Goal: Navigation & Orientation: Find specific page/section

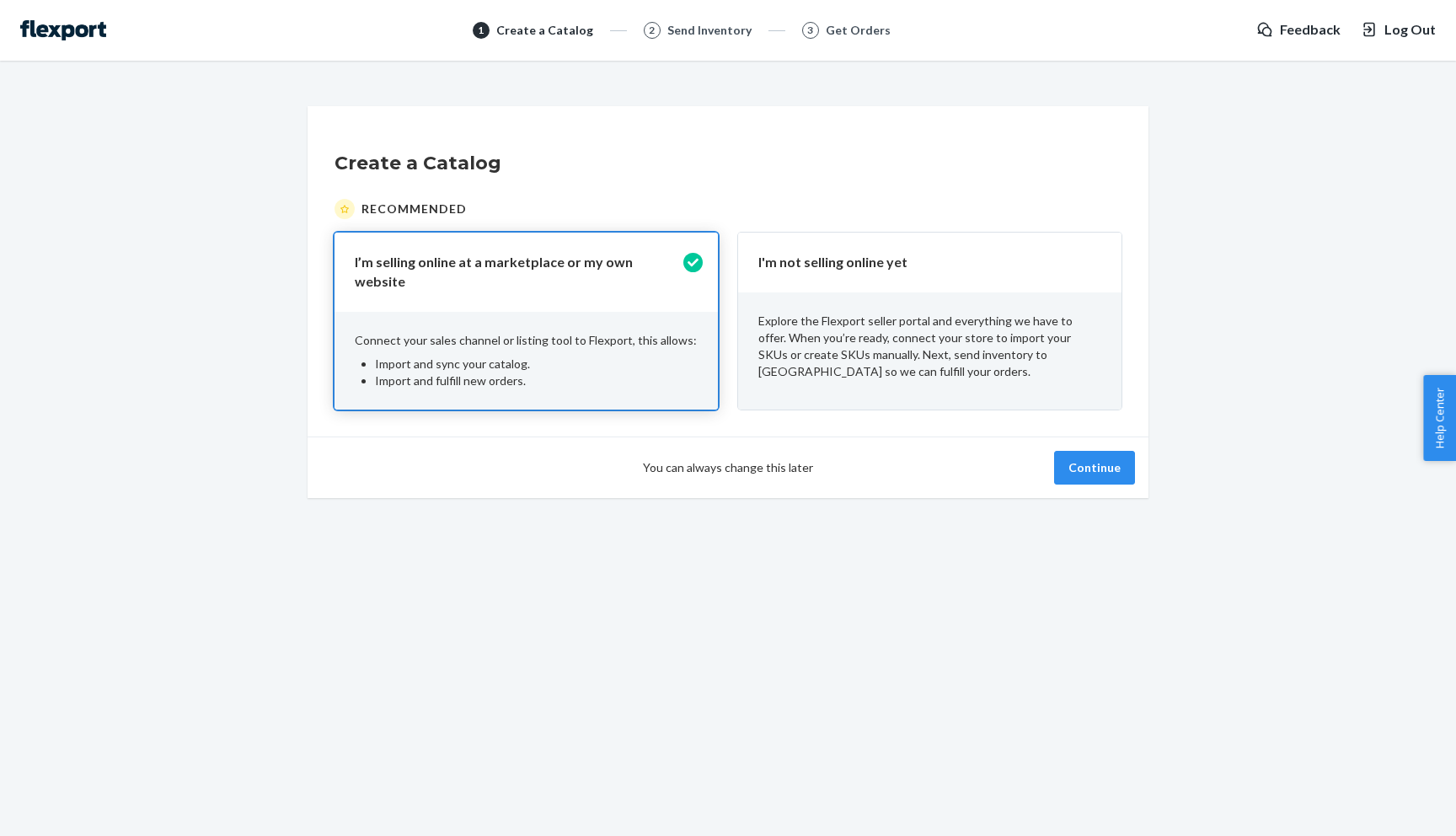
click at [95, 45] on div "1 Create a Catalog 2 Send Inventory 3 Get Orders Feedback Log Out" at bounding box center [728, 30] width 1456 height 61
click at [70, 28] on img at bounding box center [63, 30] width 86 height 20
click at [1119, 471] on button "Continue" at bounding box center [1095, 468] width 81 height 34
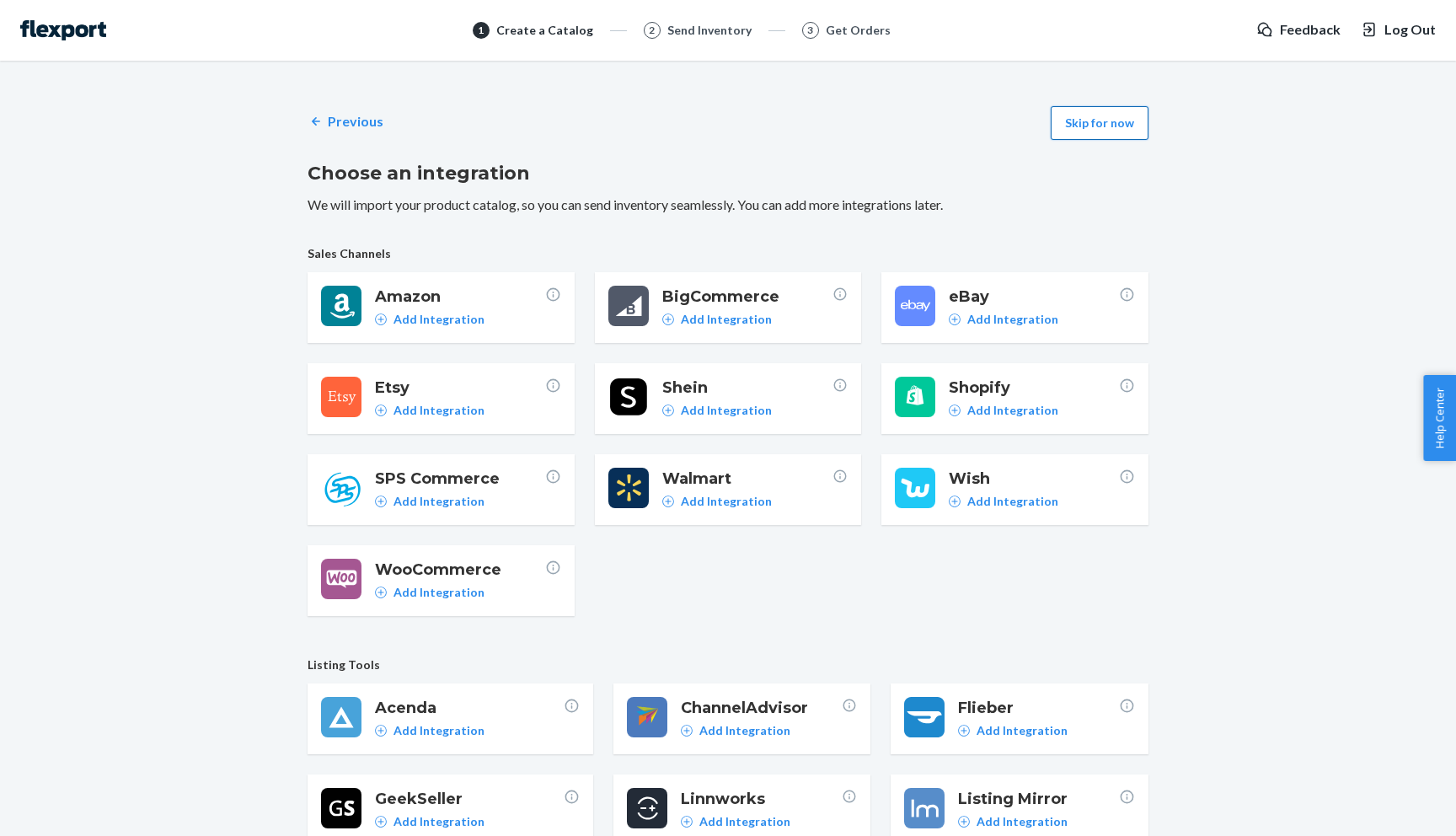
click at [1096, 111] on button "Skip for now" at bounding box center [1100, 122] width 98 height 34
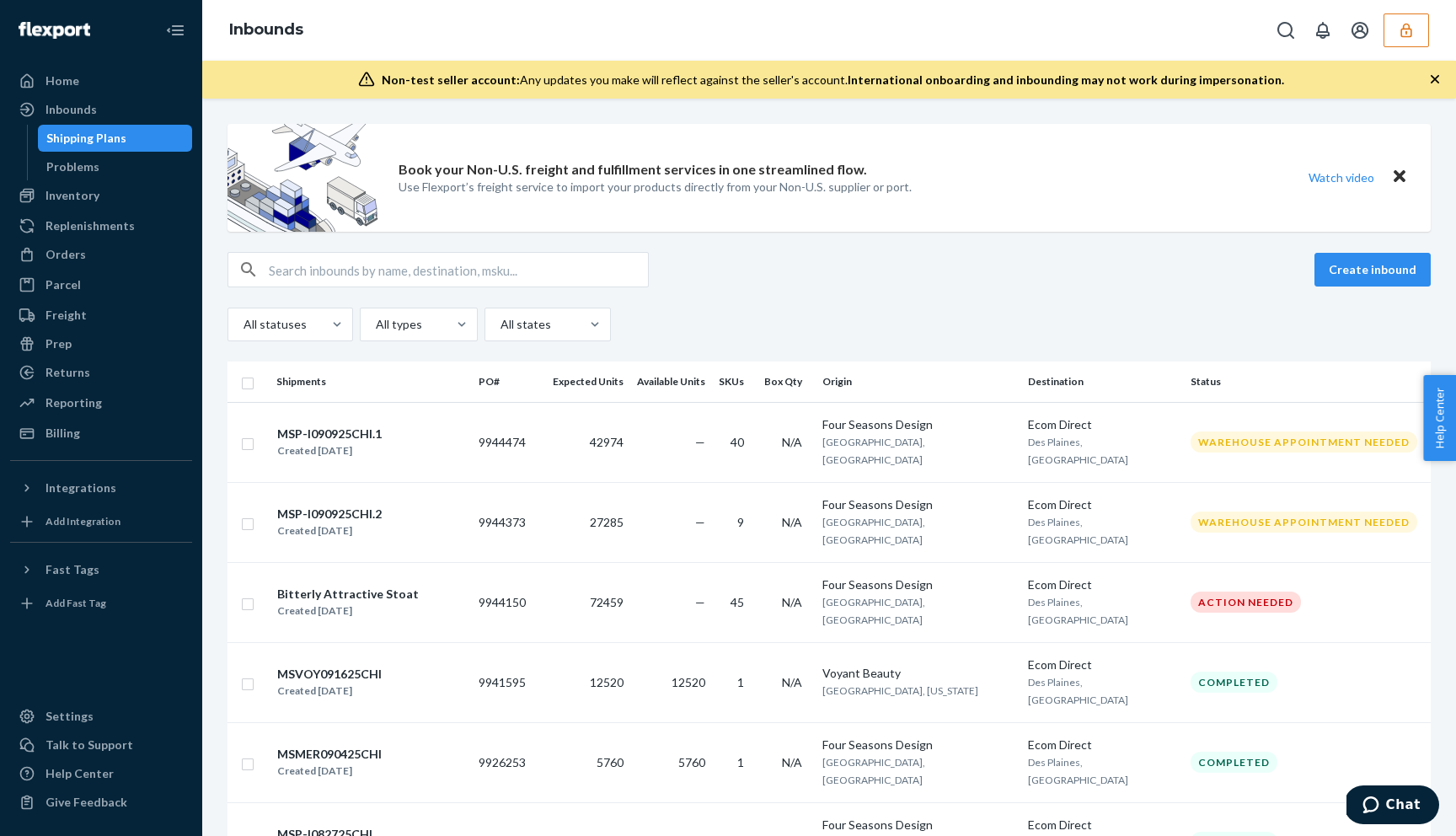
click at [1411, 27] on icon "button" at bounding box center [1407, 31] width 17 height 17
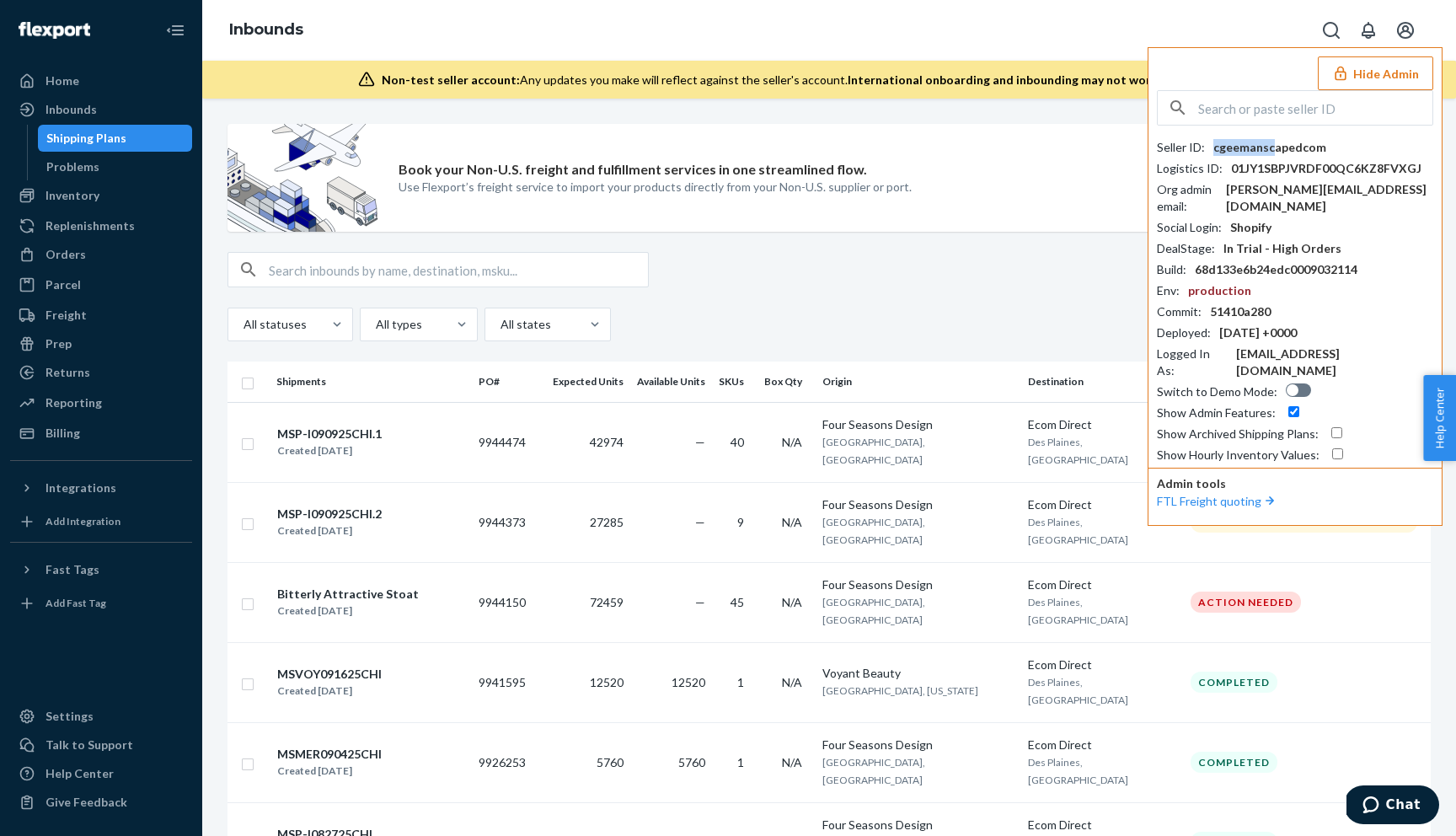
click at [1272, 145] on div "cgeemanscapedcom" at bounding box center [1269, 147] width 113 height 17
click at [980, 152] on div "Book your Non-U.S. freight and fulfillment services in one streamlined flow. Us…" at bounding box center [829, 178] width 1204 height 108
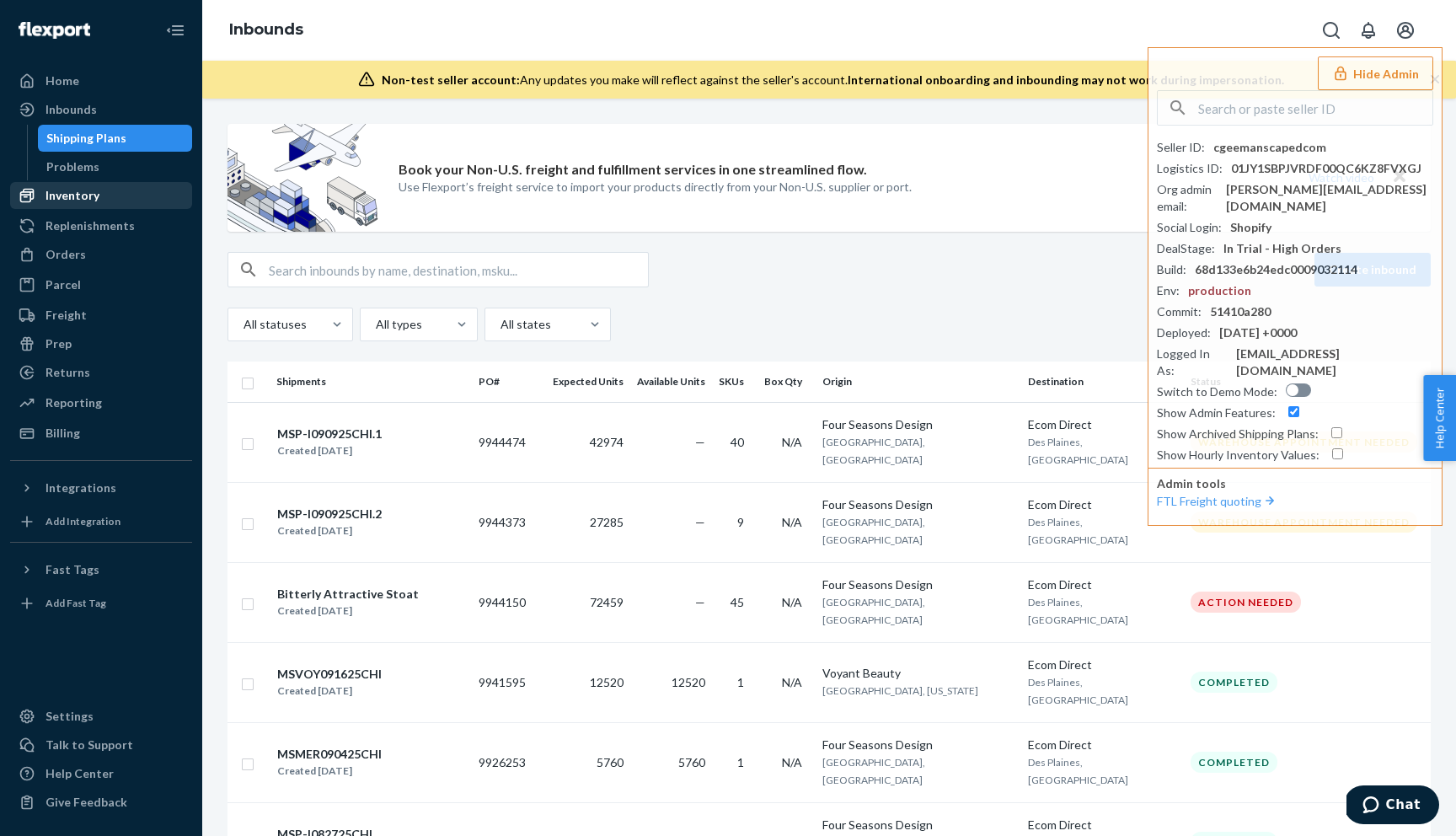
click at [101, 198] on div "Inventory" at bounding box center [101, 195] width 179 height 24
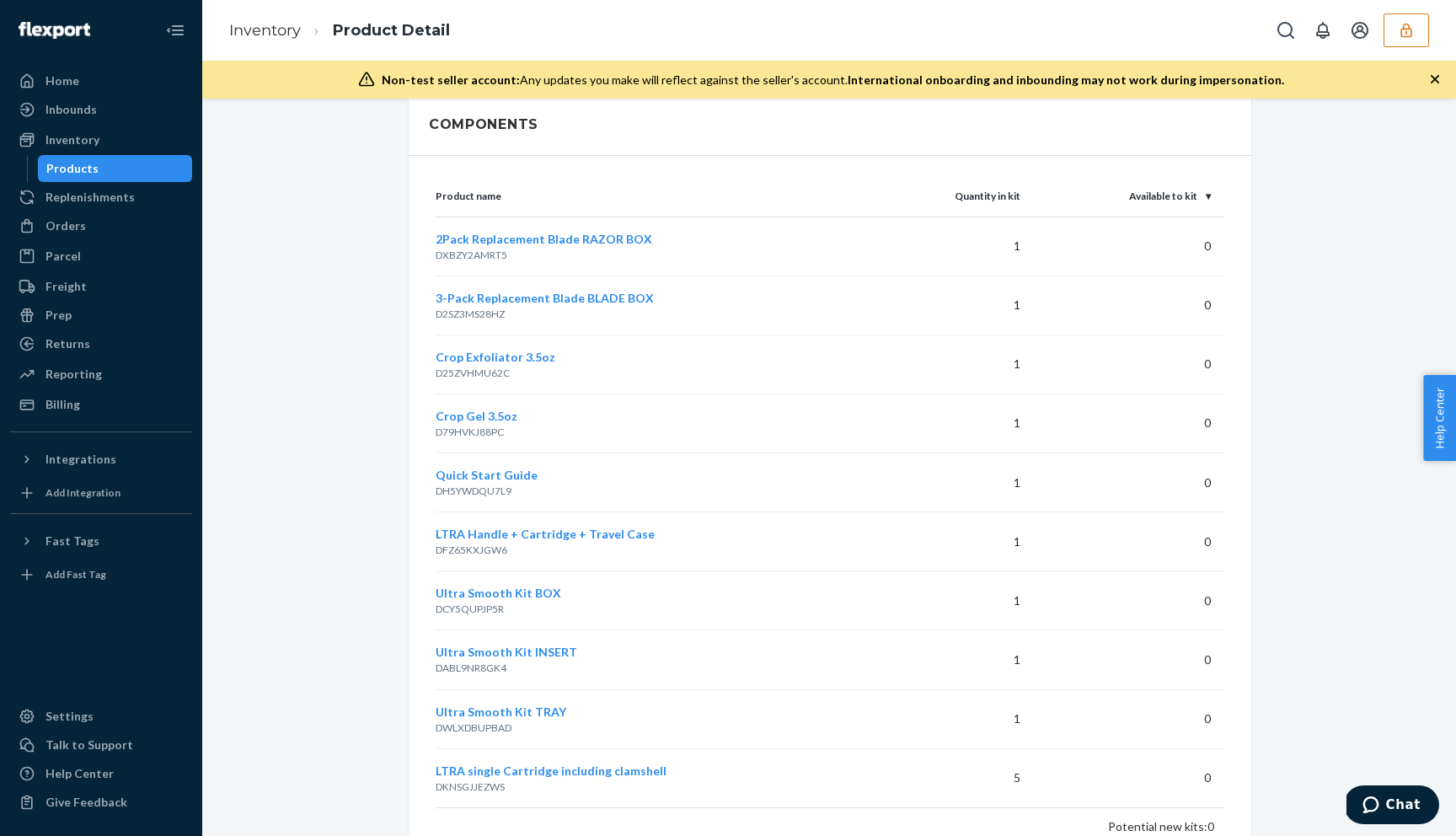
scroll to position [1339, 0]
